Goal: Check status: Check status

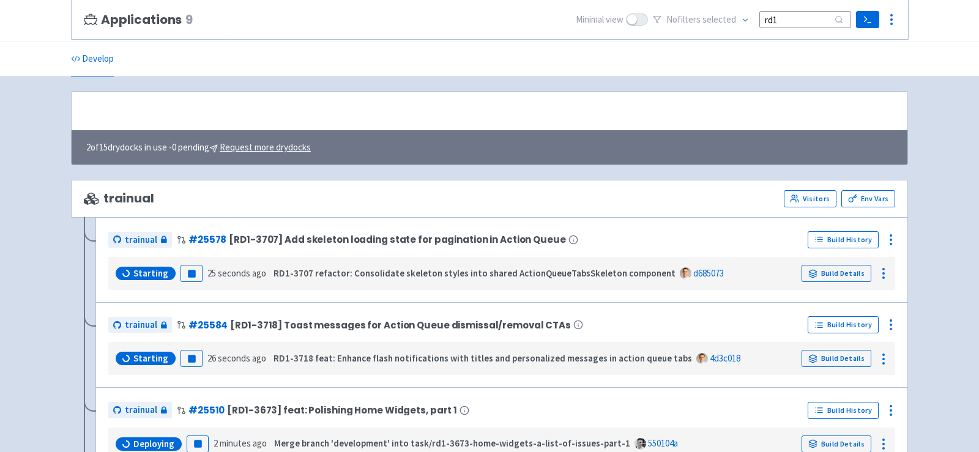
scroll to position [98, 0]
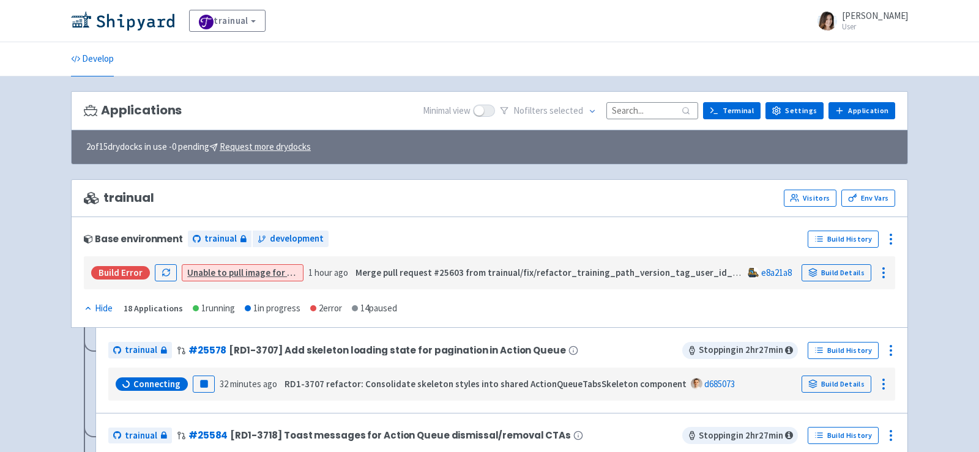
click at [636, 117] on div "No filter s selected" at bounding box center [599, 111] width 198 height 19
click at [625, 102] on div "No filter s selected" at bounding box center [599, 111] width 198 height 19
click at [633, 107] on input at bounding box center [652, 110] width 92 height 17
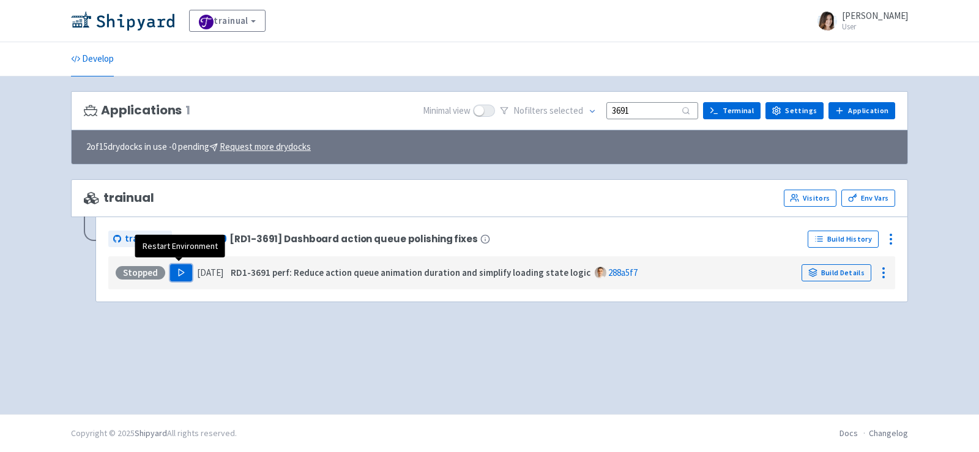
click at [177, 268] on icon "button" at bounding box center [181, 272] width 9 height 9
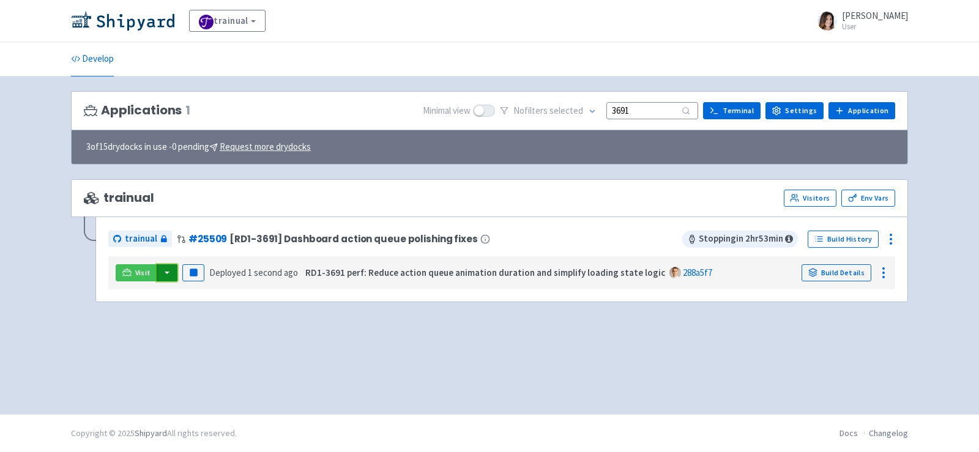
click at [165, 264] on button "button" at bounding box center [167, 272] width 21 height 17
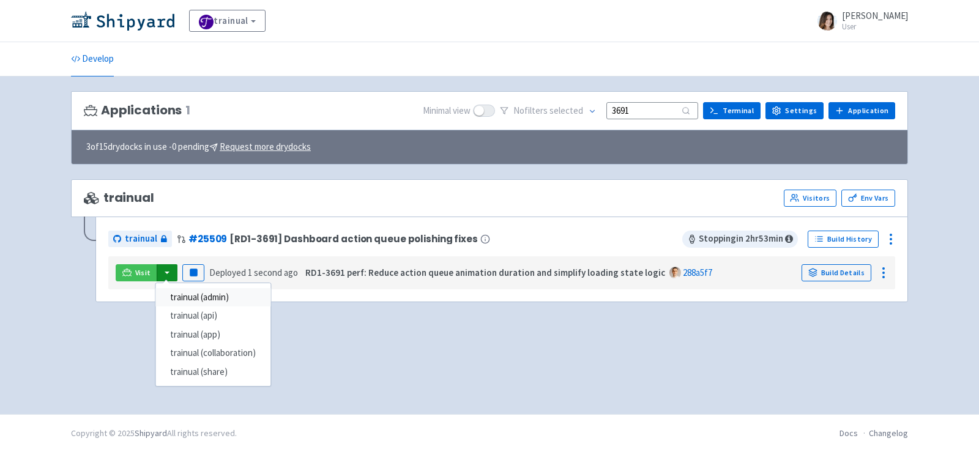
click at [208, 296] on link "trainual (admin)" at bounding box center [212, 297] width 115 height 19
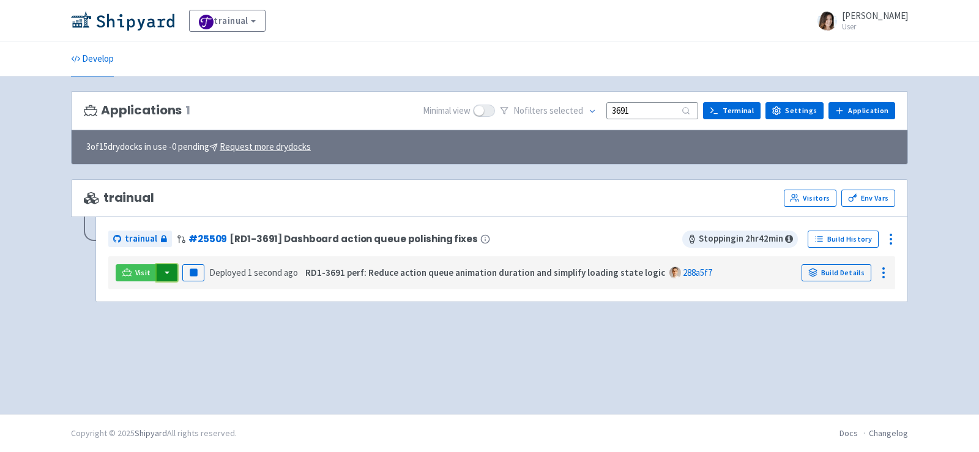
click at [164, 272] on button "button" at bounding box center [167, 272] width 21 height 17
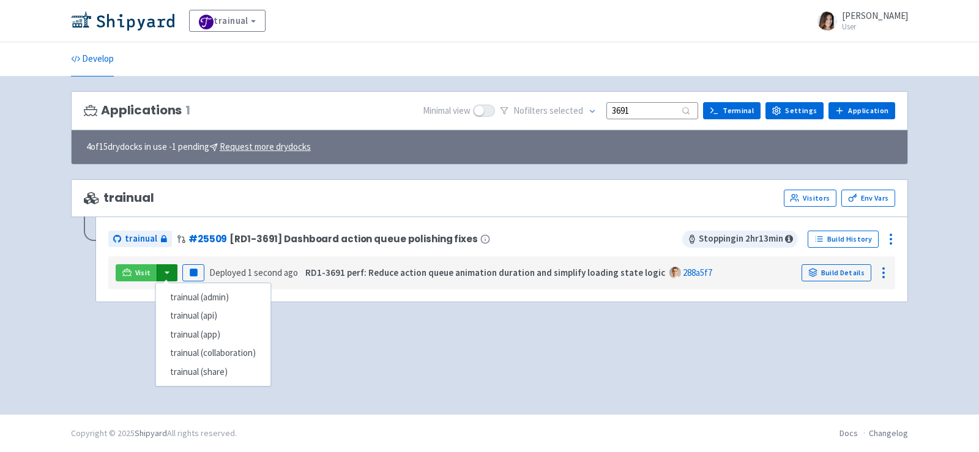
drag, startPoint x: 654, startPoint y: 107, endPoint x: 574, endPoint y: 104, distance: 80.2
click at [574, 104] on div "No filter s selected 3691" at bounding box center [599, 111] width 198 height 19
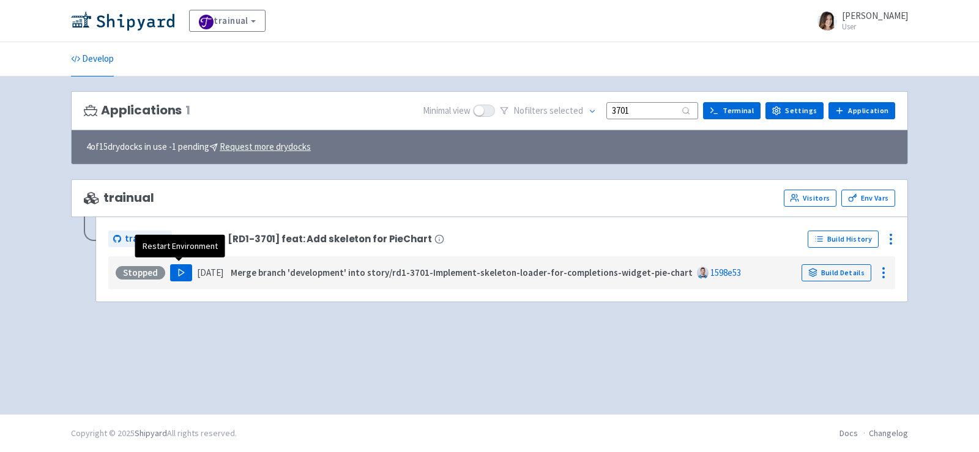
type input "3701"
click at [181, 268] on icon "button" at bounding box center [181, 272] width 9 height 9
